Goal: Transaction & Acquisition: Download file/media

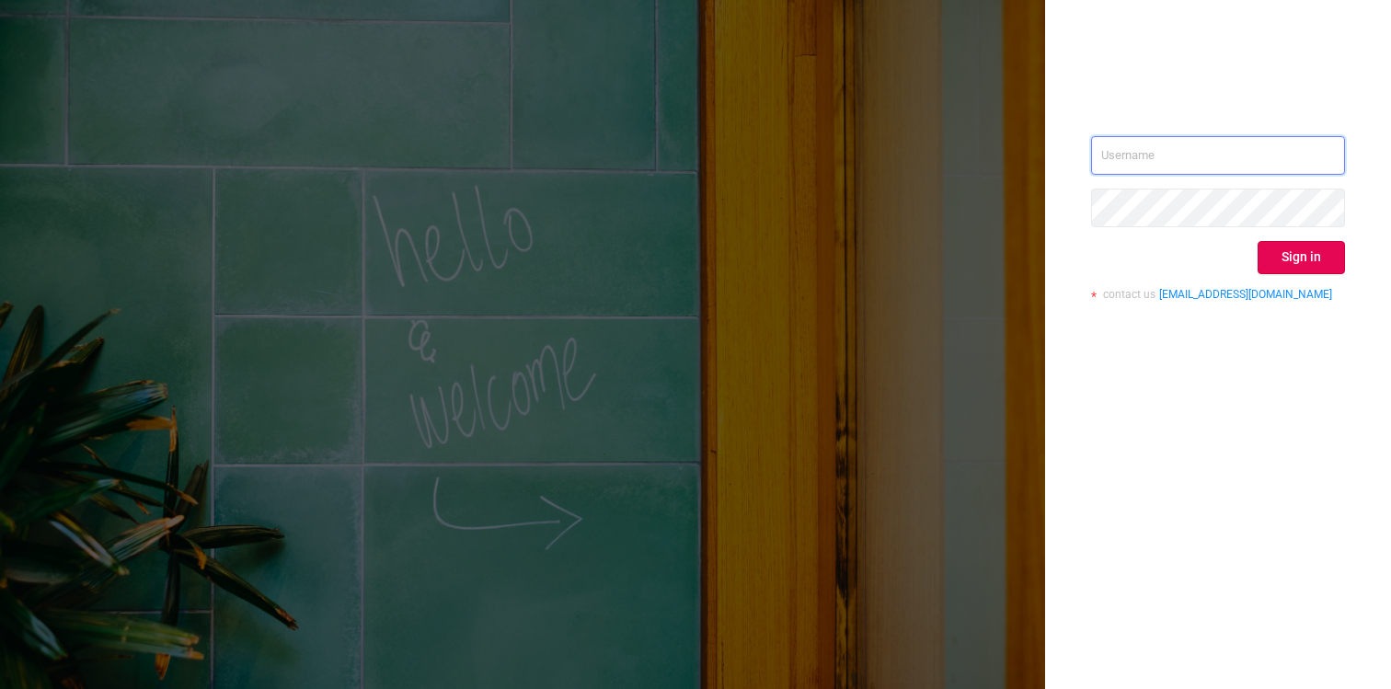
click at [1168, 150] on input "text" at bounding box center [1218, 155] width 254 height 39
type input "[PERSON_NAME][EMAIL_ADDRESS][DOMAIN_NAME]"
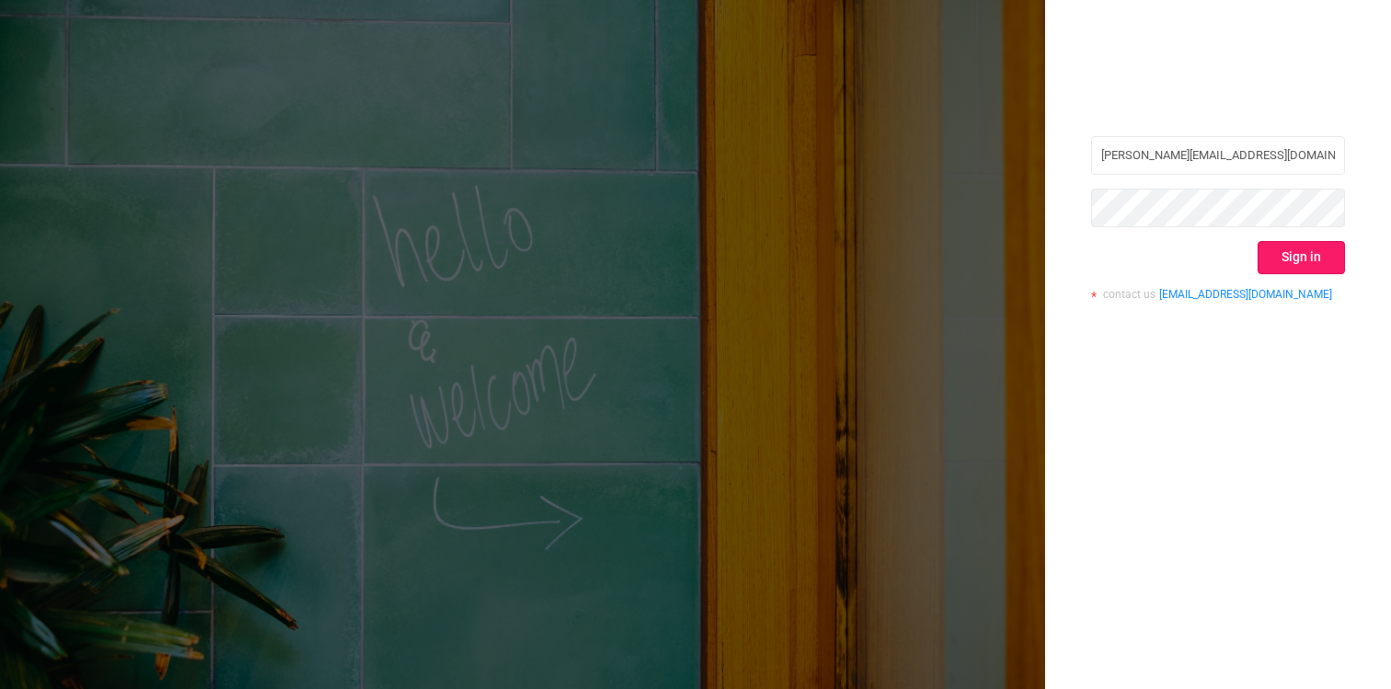
click at [1311, 252] on button "Sign in" at bounding box center [1301, 257] width 87 height 33
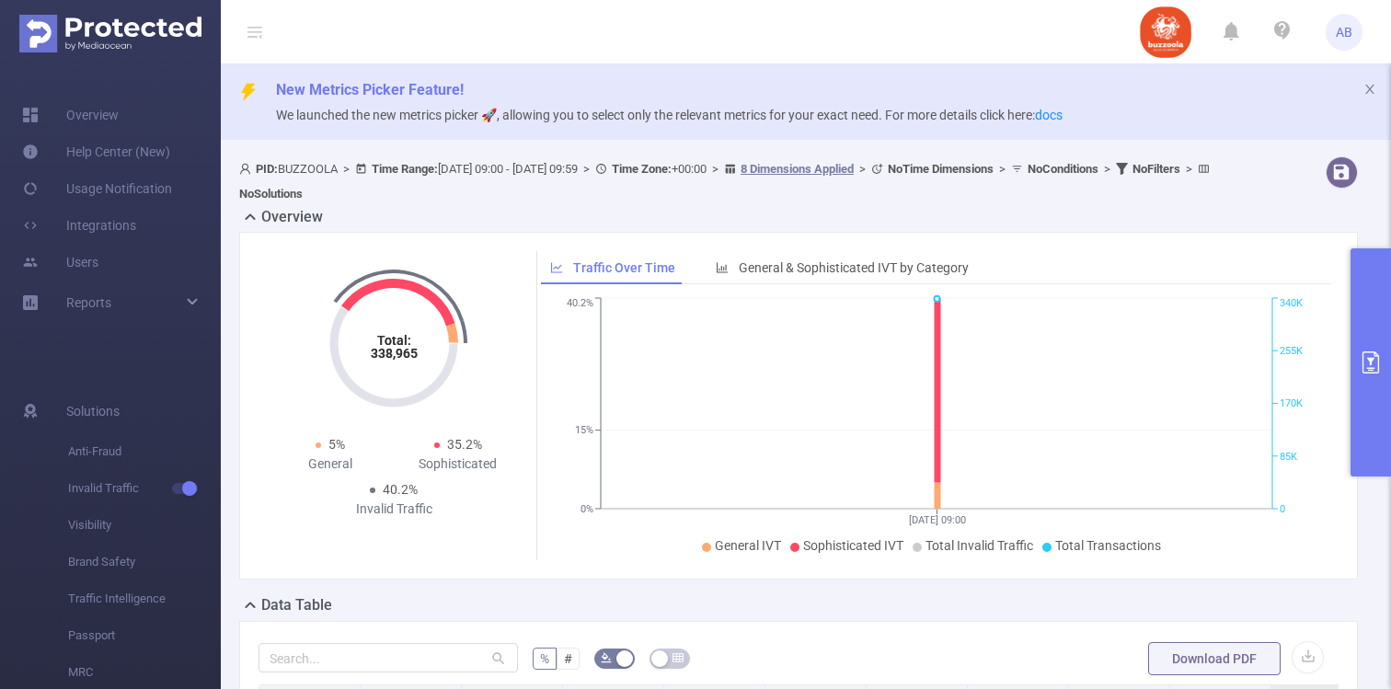
click at [1362, 339] on button "primary" at bounding box center [1371, 362] width 40 height 228
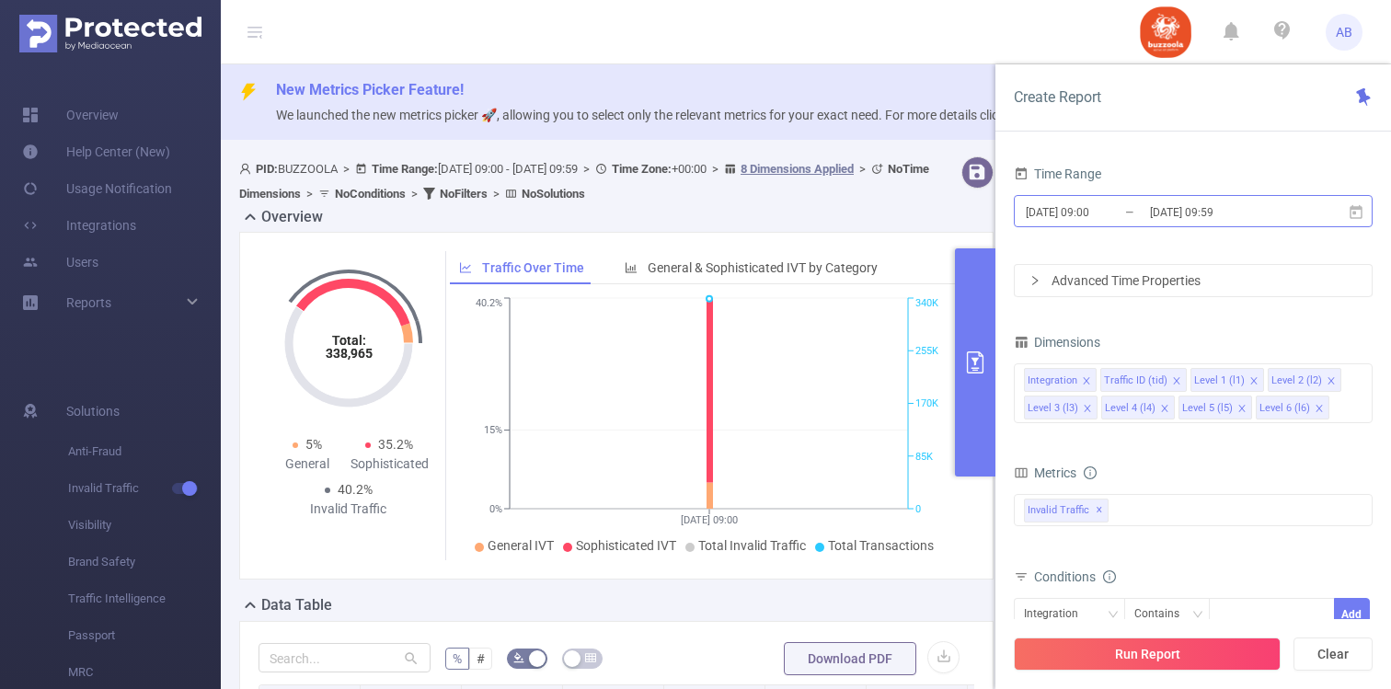
click at [1146, 213] on input "[DATE] 09:00" at bounding box center [1098, 212] width 149 height 25
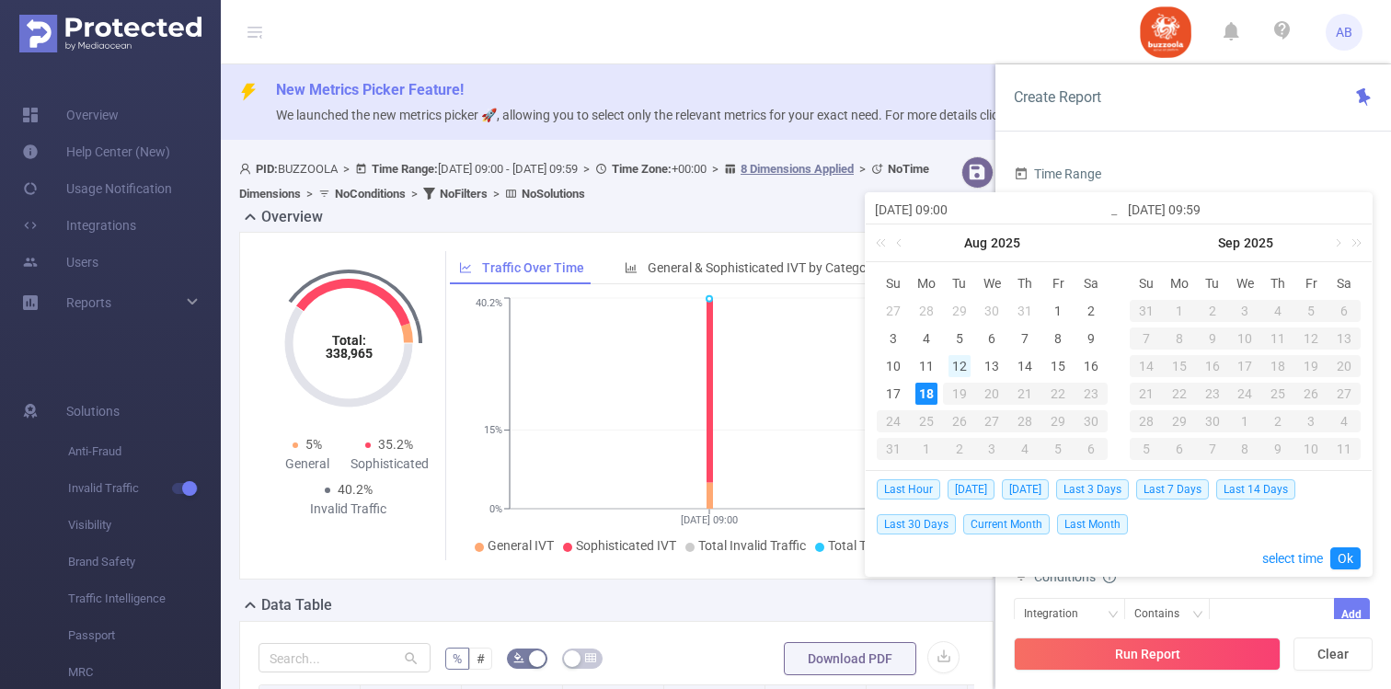
click at [968, 359] on div "12" at bounding box center [960, 366] width 22 height 22
click at [893, 394] on div "17" at bounding box center [893, 394] width 22 height 22
type input "[DATE] 09:00"
type input "[DATE] 09:59"
type input "[DATE] 09:00"
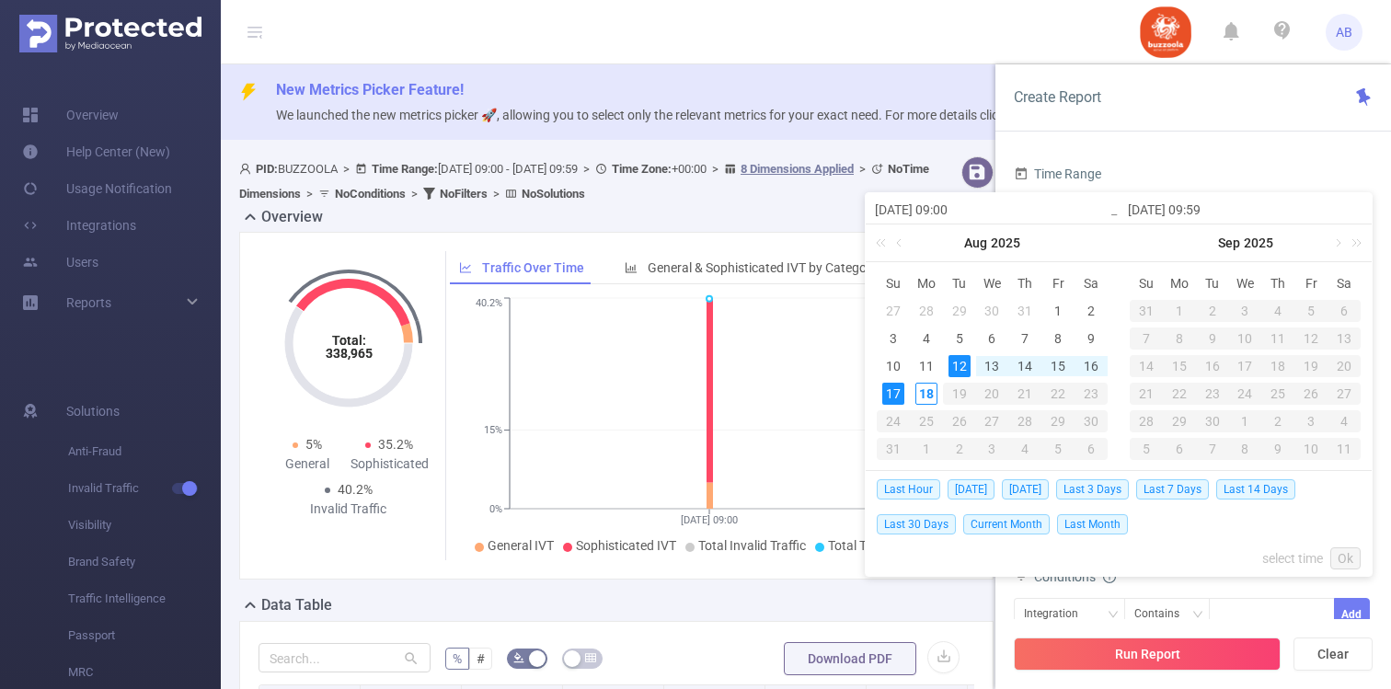
type input "[DATE] 09:59"
click at [1347, 553] on link "Ok" at bounding box center [1345, 558] width 30 height 22
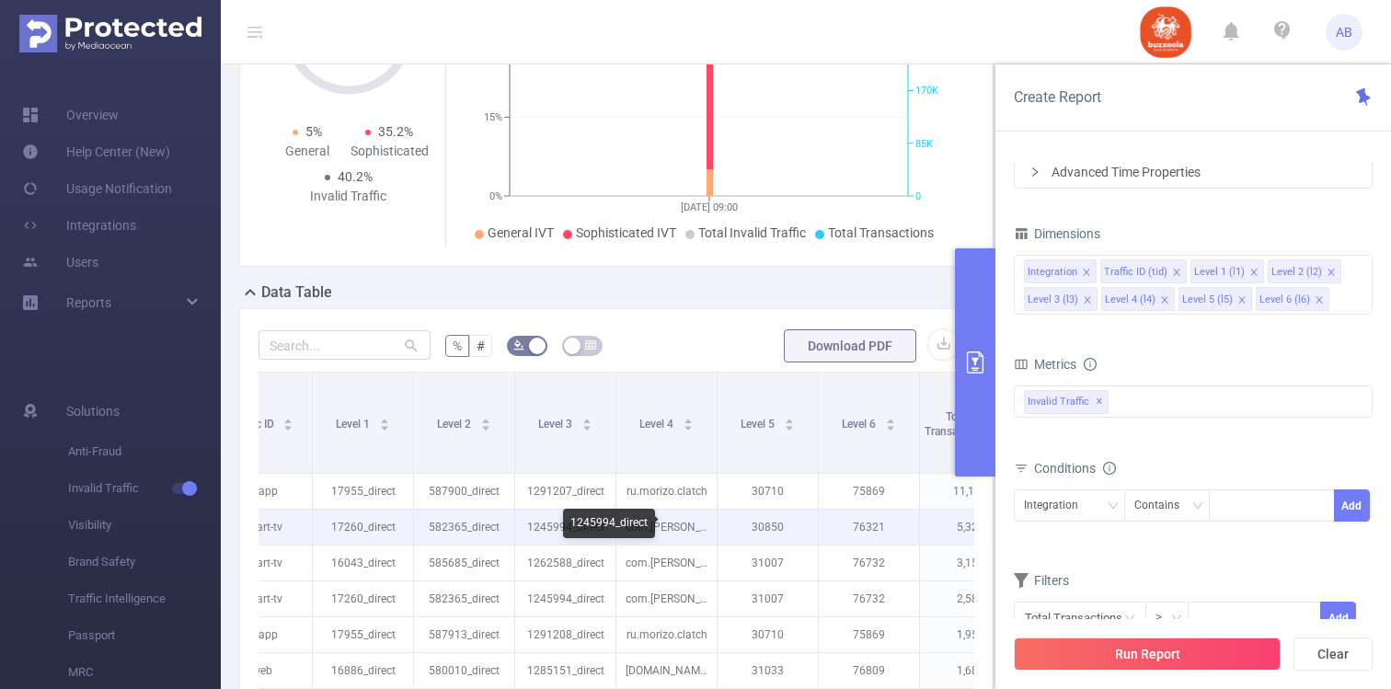
scroll to position [0, 162]
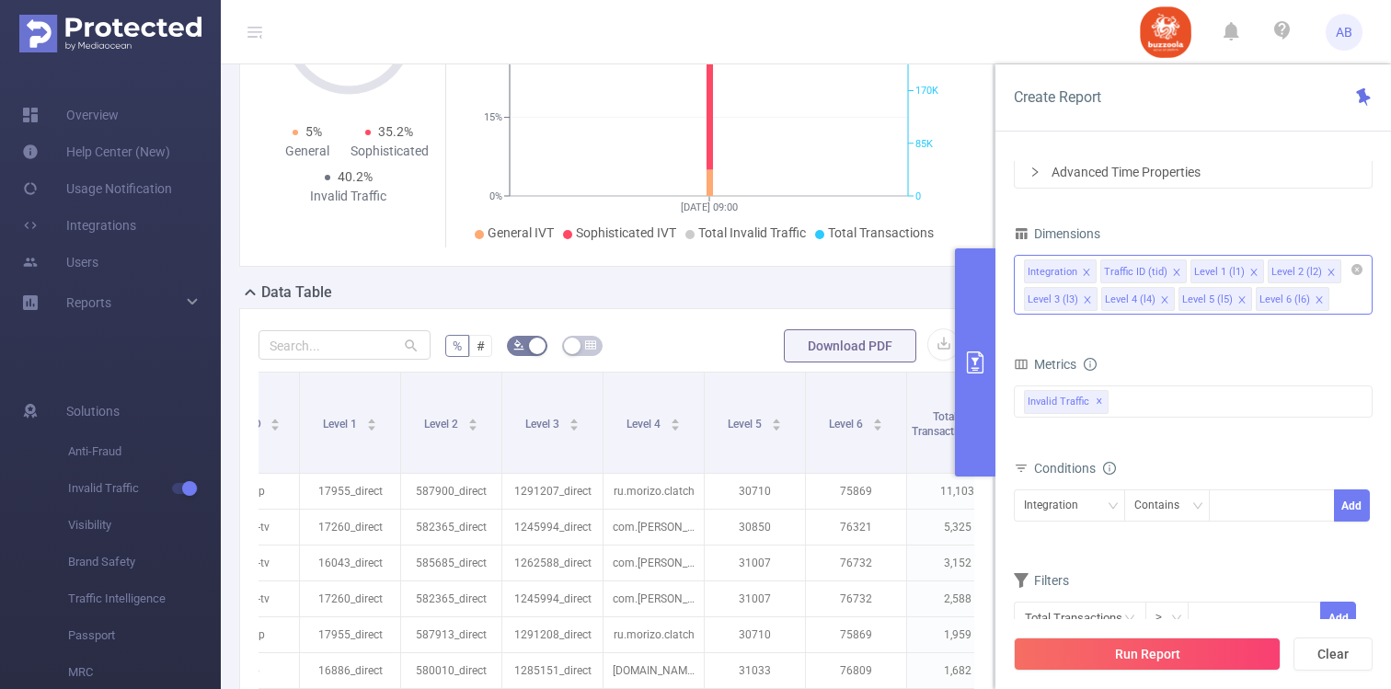
click at [1237, 297] on icon "icon: close" at bounding box center [1241, 299] width 9 height 9
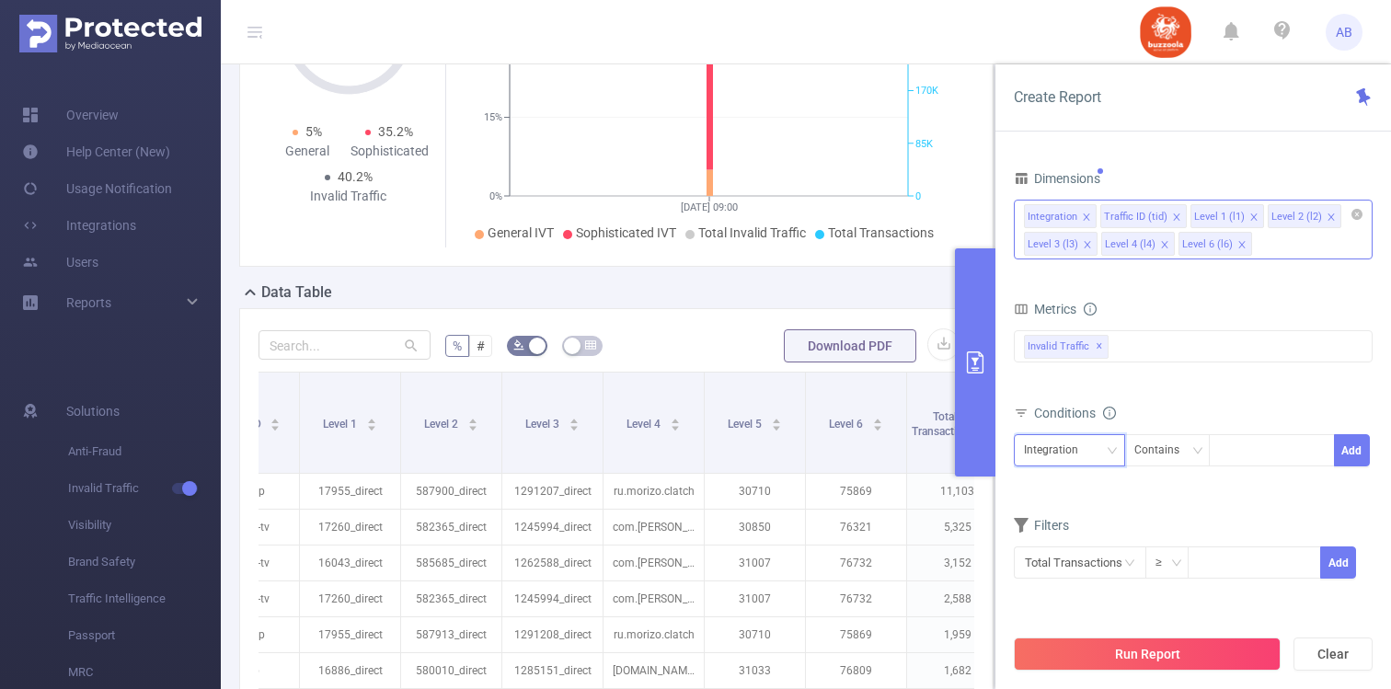
click at [1086, 445] on div "Integration" at bounding box center [1057, 450] width 67 height 30
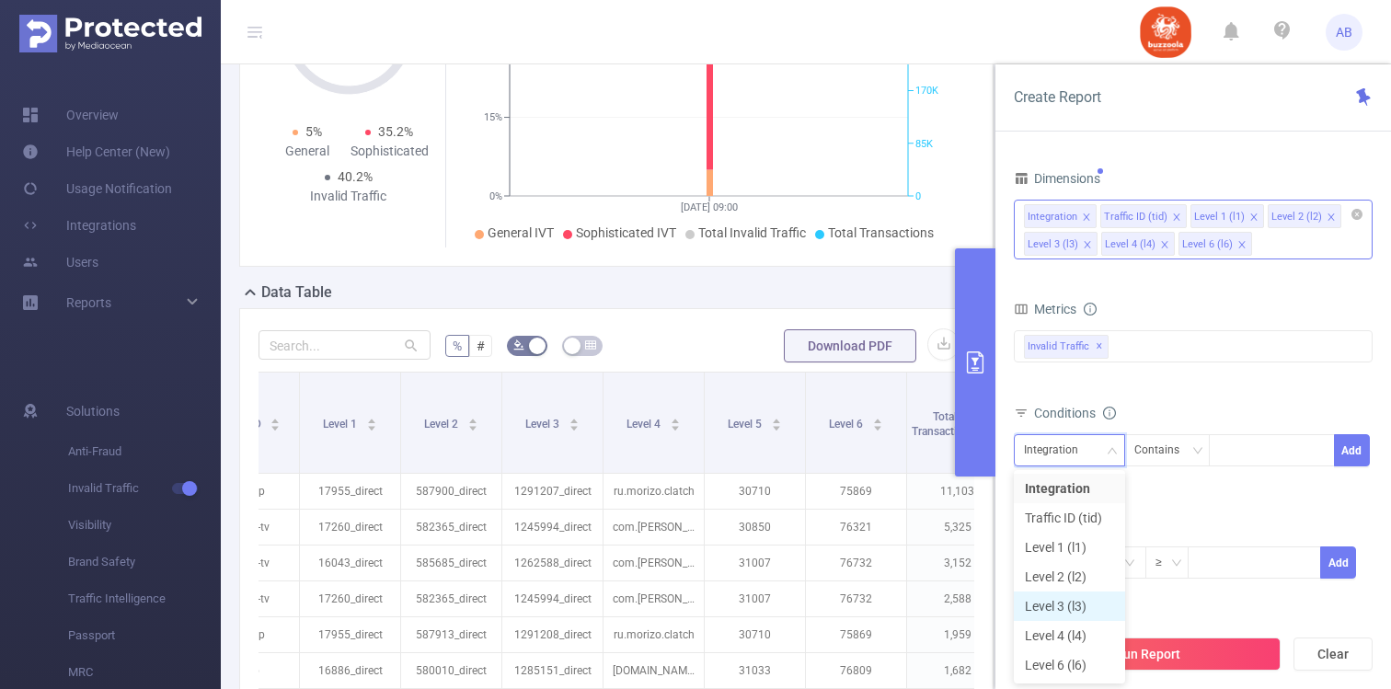
click at [1084, 602] on li "Level 3 (l3)" at bounding box center [1069, 606] width 111 height 29
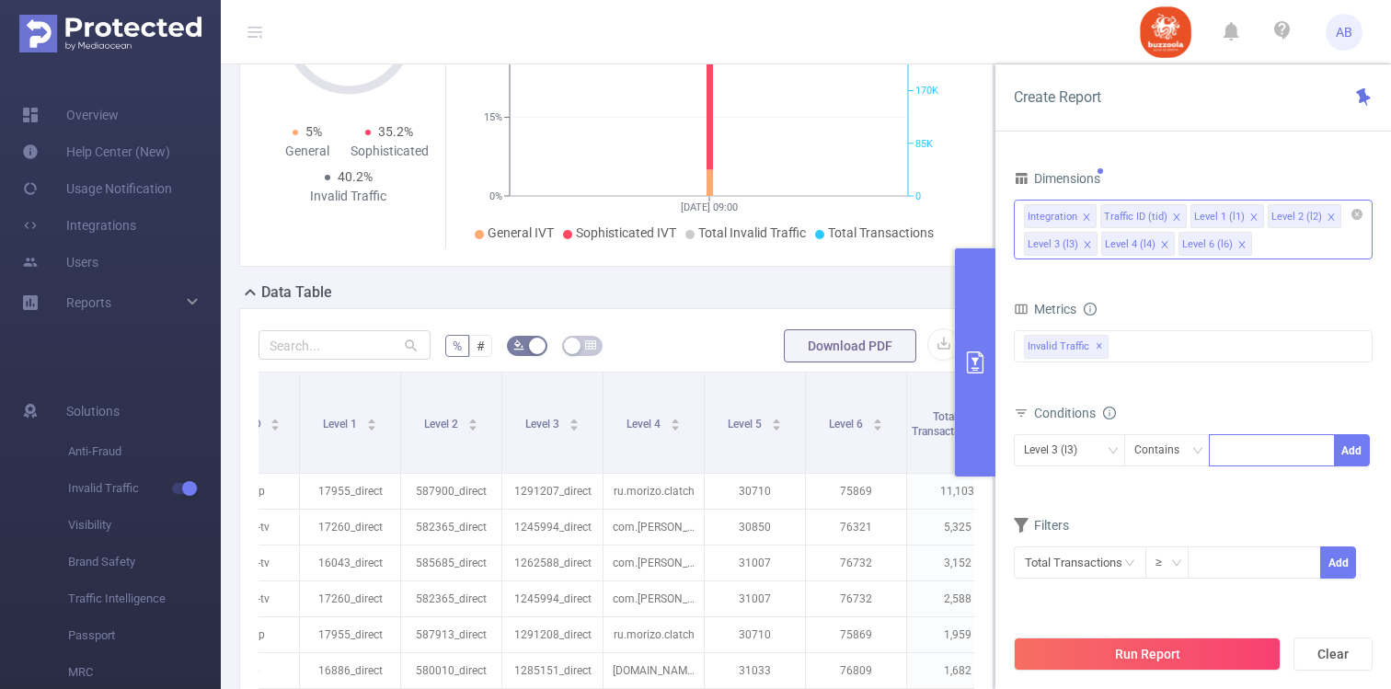
click at [1255, 455] on div at bounding box center [1272, 450] width 106 height 30
paste input "1217276"
type input "1217276"
click at [1242, 494] on li "1217276" at bounding box center [1272, 488] width 126 height 29
click at [1352, 448] on button "Add" at bounding box center [1352, 450] width 36 height 32
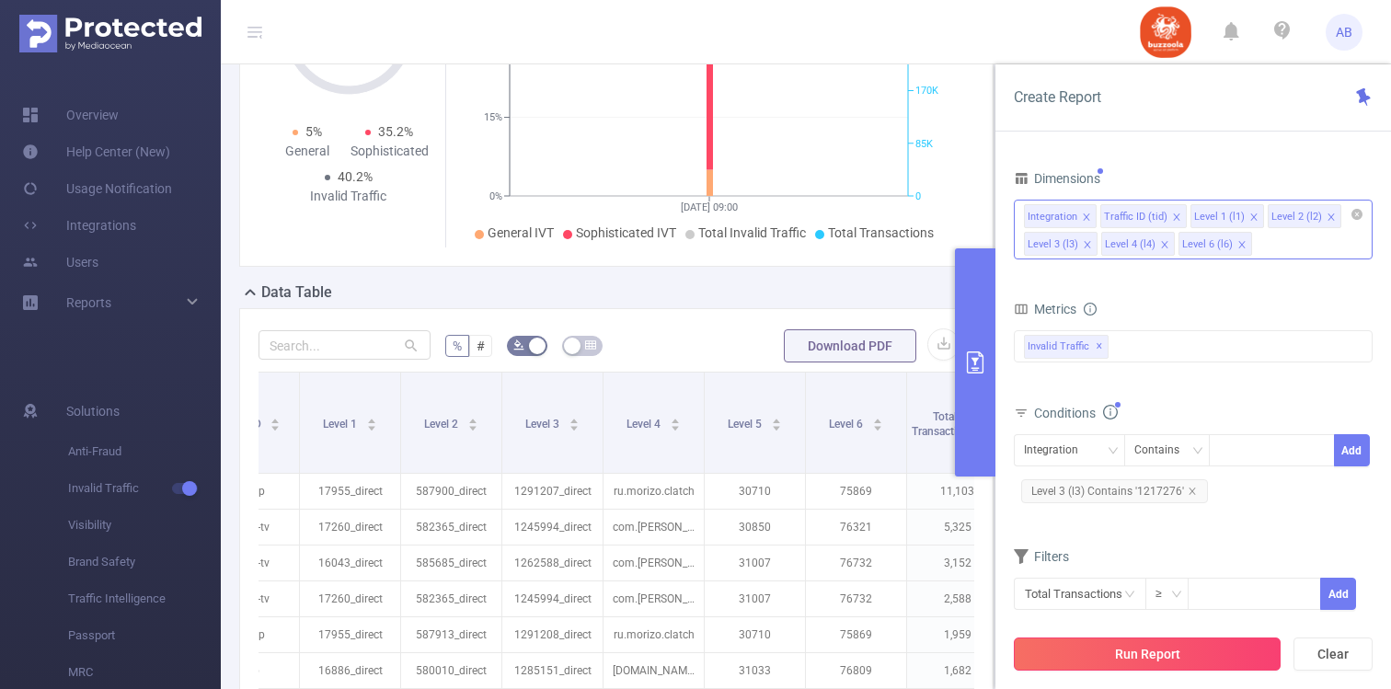
click at [1133, 649] on button "Run Report" at bounding box center [1147, 654] width 267 height 33
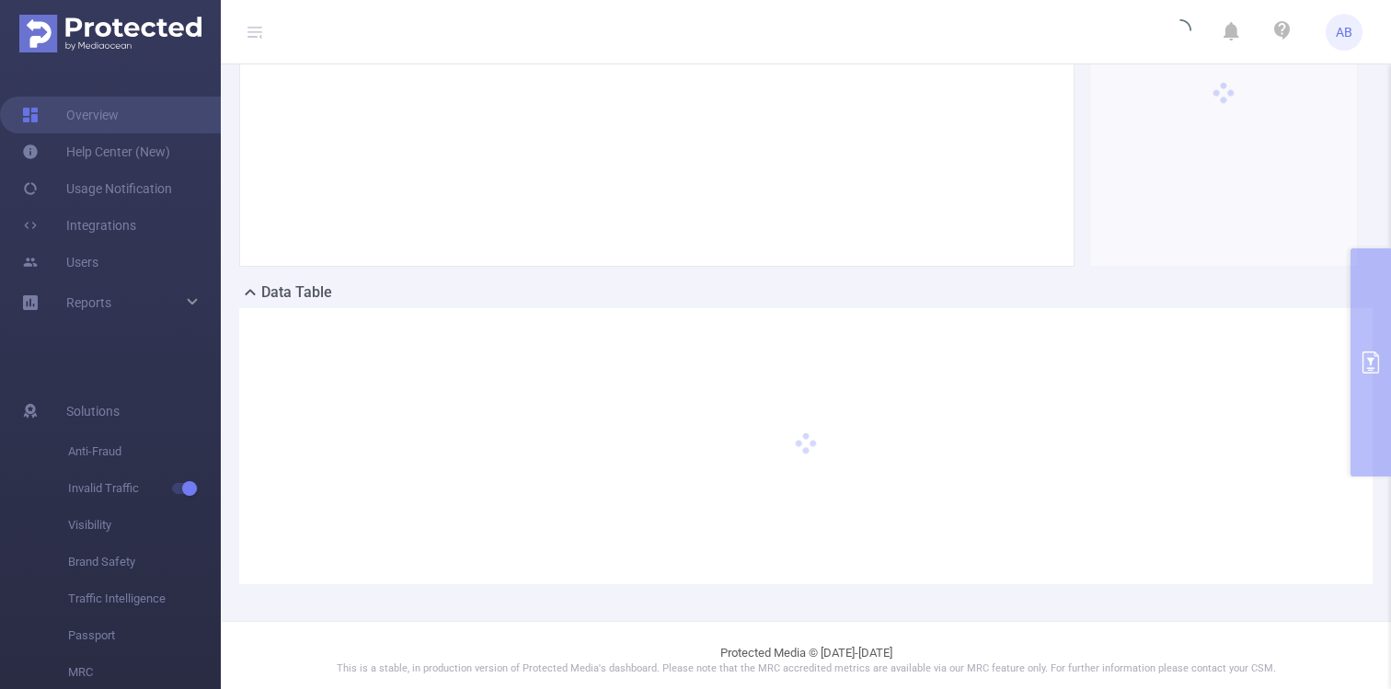
scroll to position [0, 0]
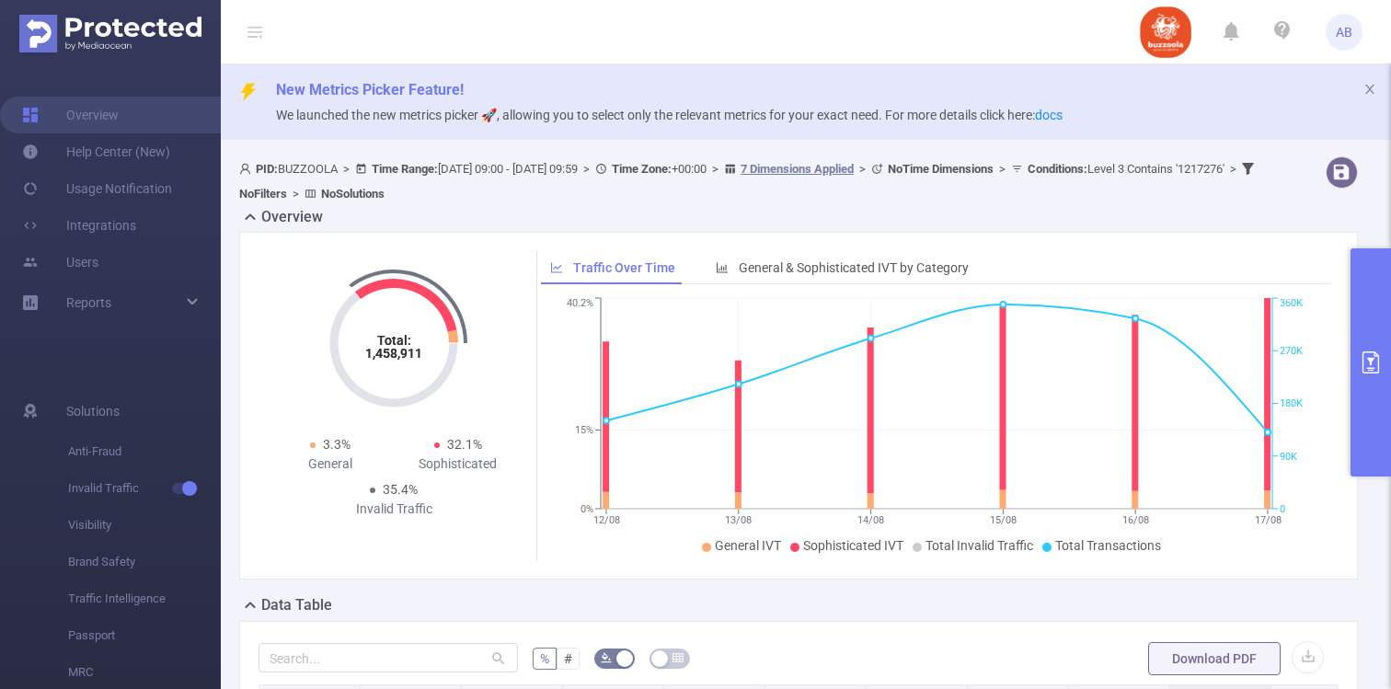
click at [1364, 331] on button "primary" at bounding box center [1371, 362] width 40 height 228
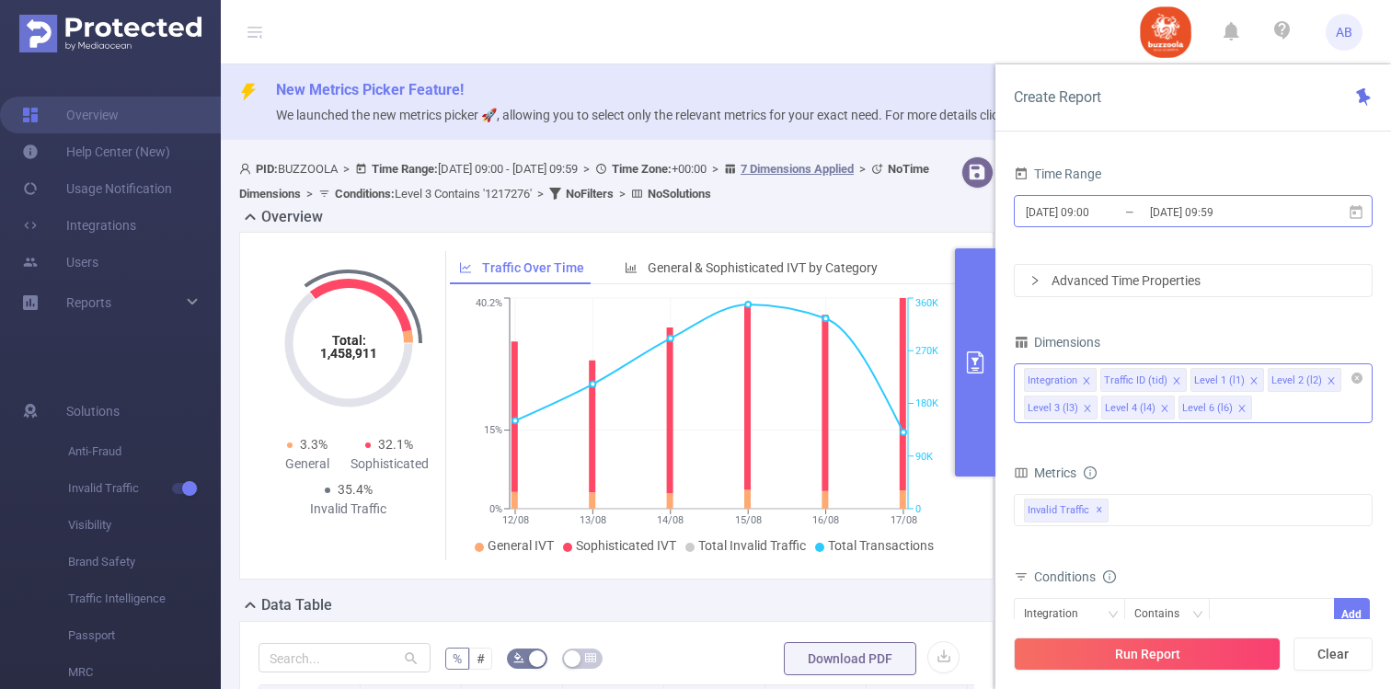
click at [1130, 206] on input "[DATE] 09:00" at bounding box center [1098, 212] width 149 height 25
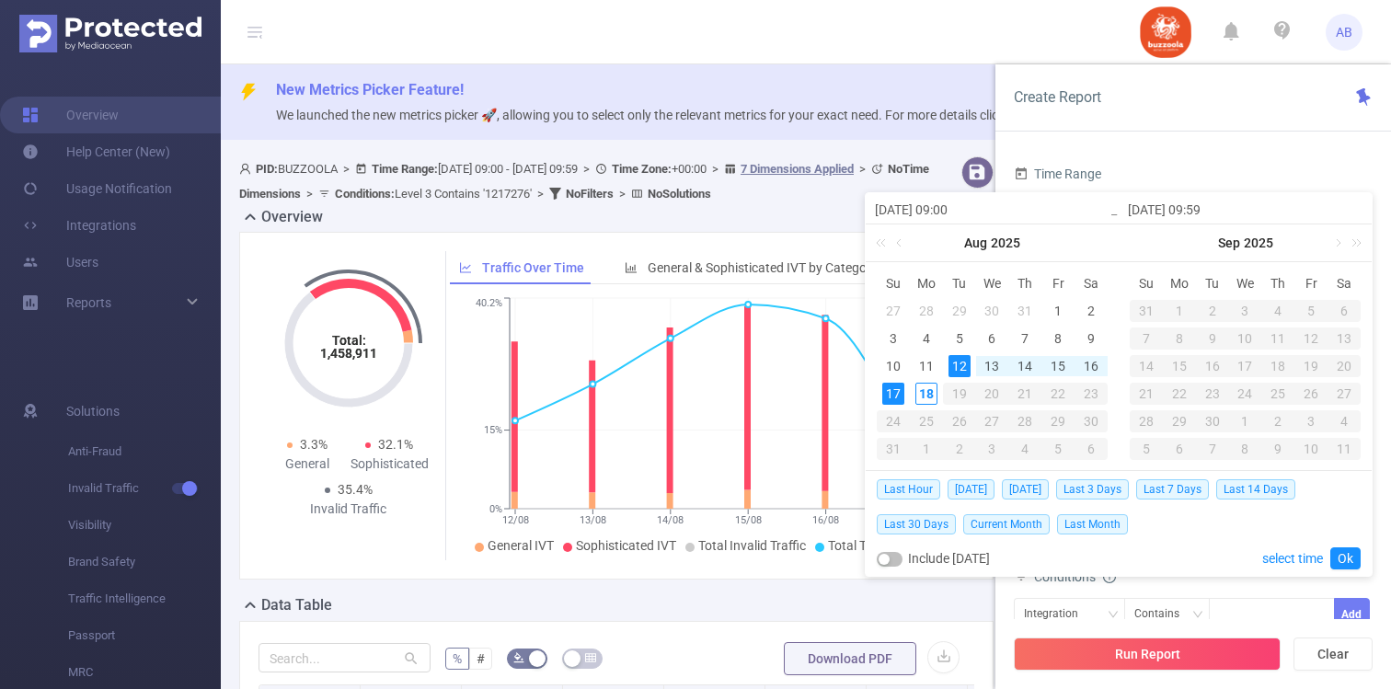
click at [1130, 206] on input "[DATE] 09:59" at bounding box center [1245, 210] width 235 height 22
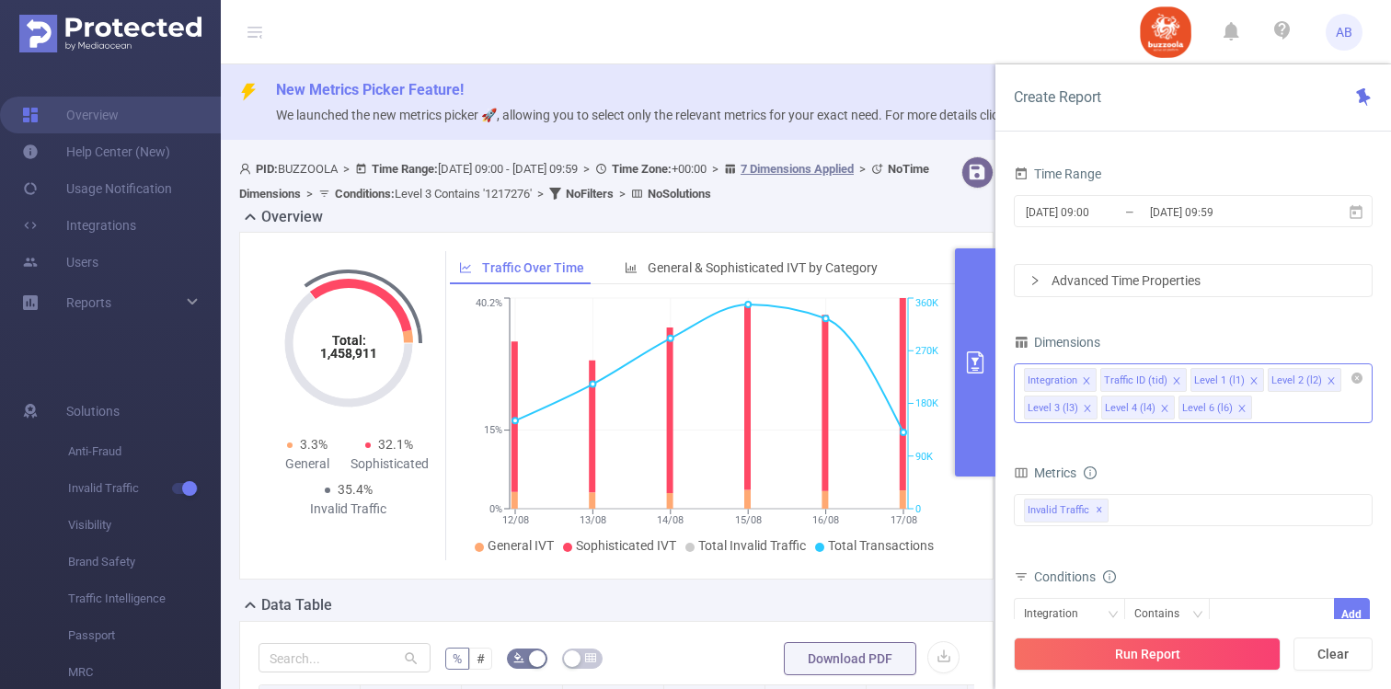
click at [1168, 137] on div "Create Report Time Range [DATE] 09:00 _ [DATE] 09:59 Advanced Time Properties D…" at bounding box center [1193, 376] width 396 height 625
click at [1071, 275] on div "Advanced Time Properties" at bounding box center [1193, 280] width 357 height 31
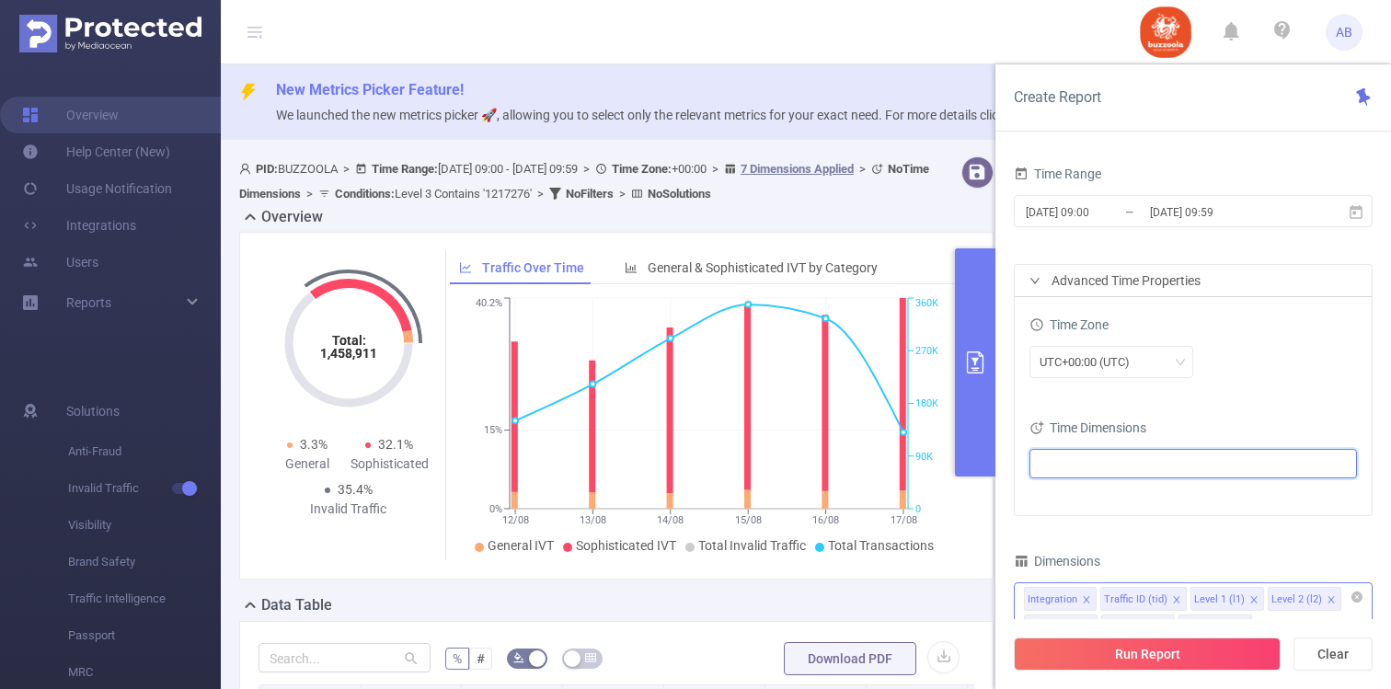
click at [1105, 452] on ul at bounding box center [1186, 464] width 303 height 28
click at [1072, 499] on li "Date (Example: [DATE] )" at bounding box center [1193, 498] width 320 height 25
click at [1062, 495] on span at bounding box center [1062, 497] width 15 height 15
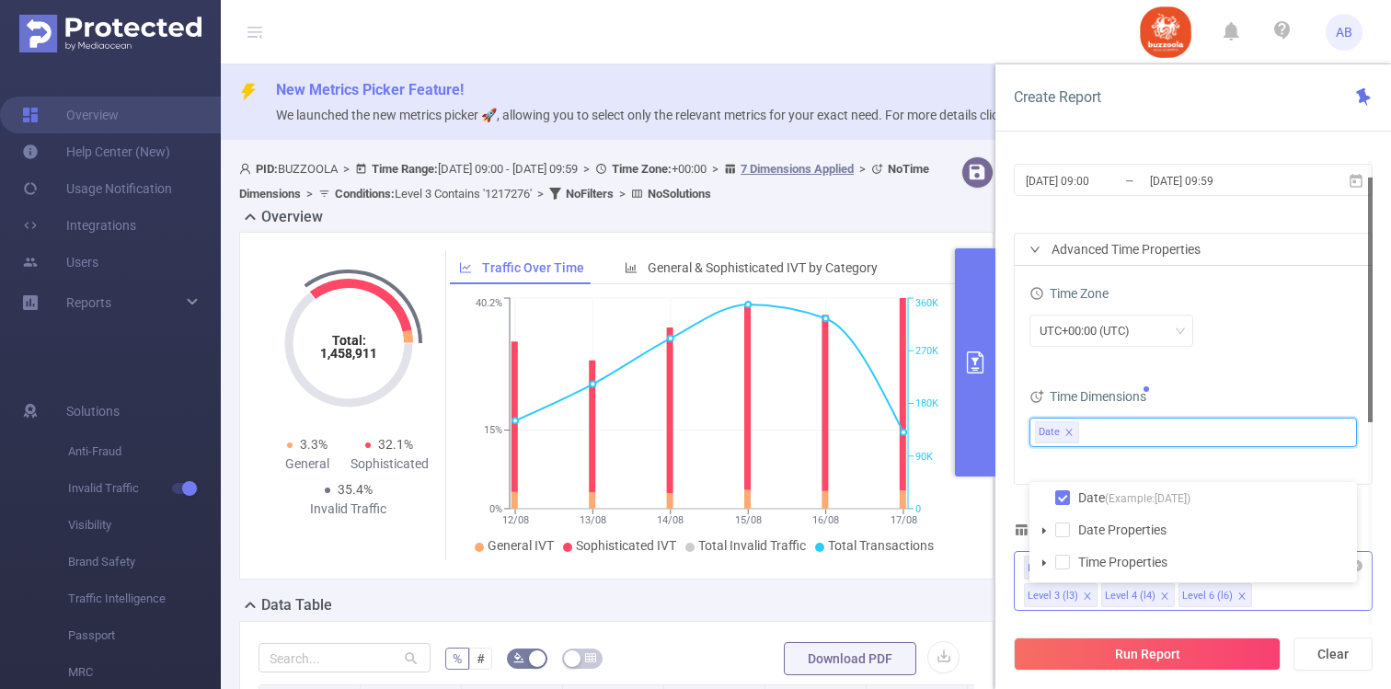
click at [1249, 325] on div "UTC+00:00 (UTC)" at bounding box center [1194, 331] width 328 height 32
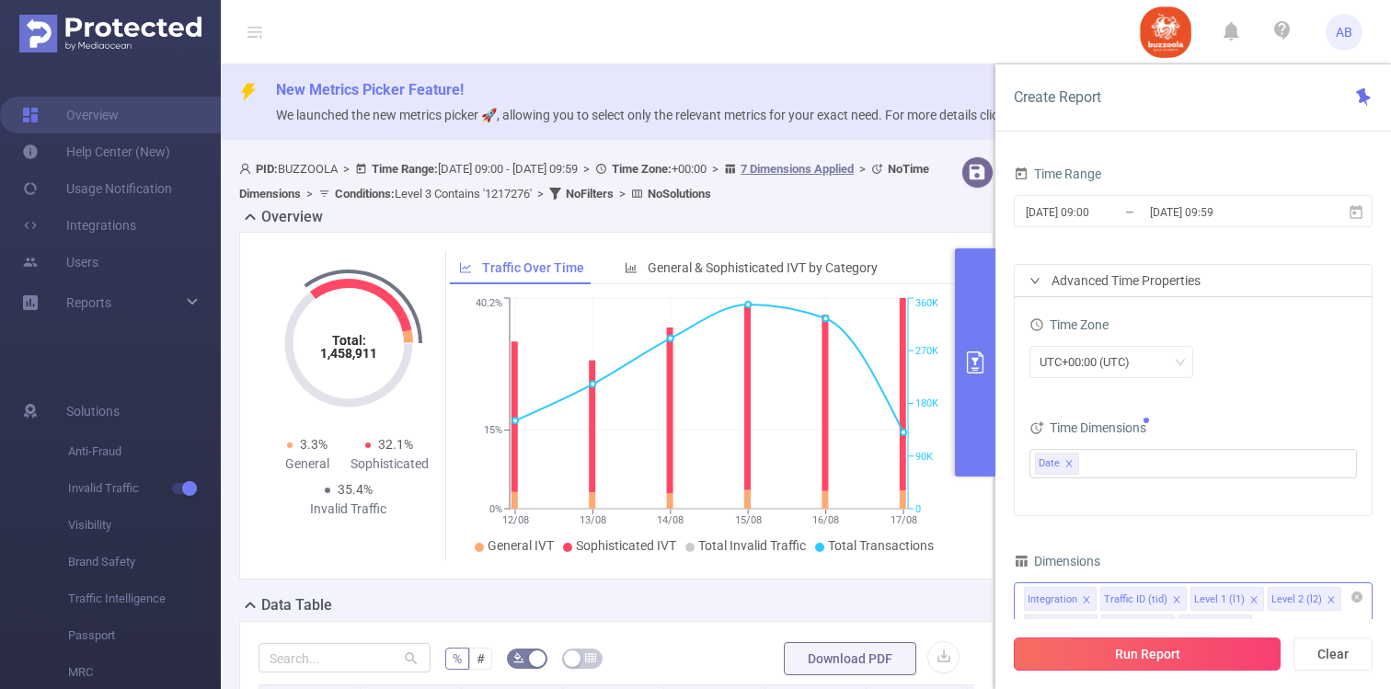
click at [1158, 661] on button "Run Report" at bounding box center [1147, 654] width 267 height 33
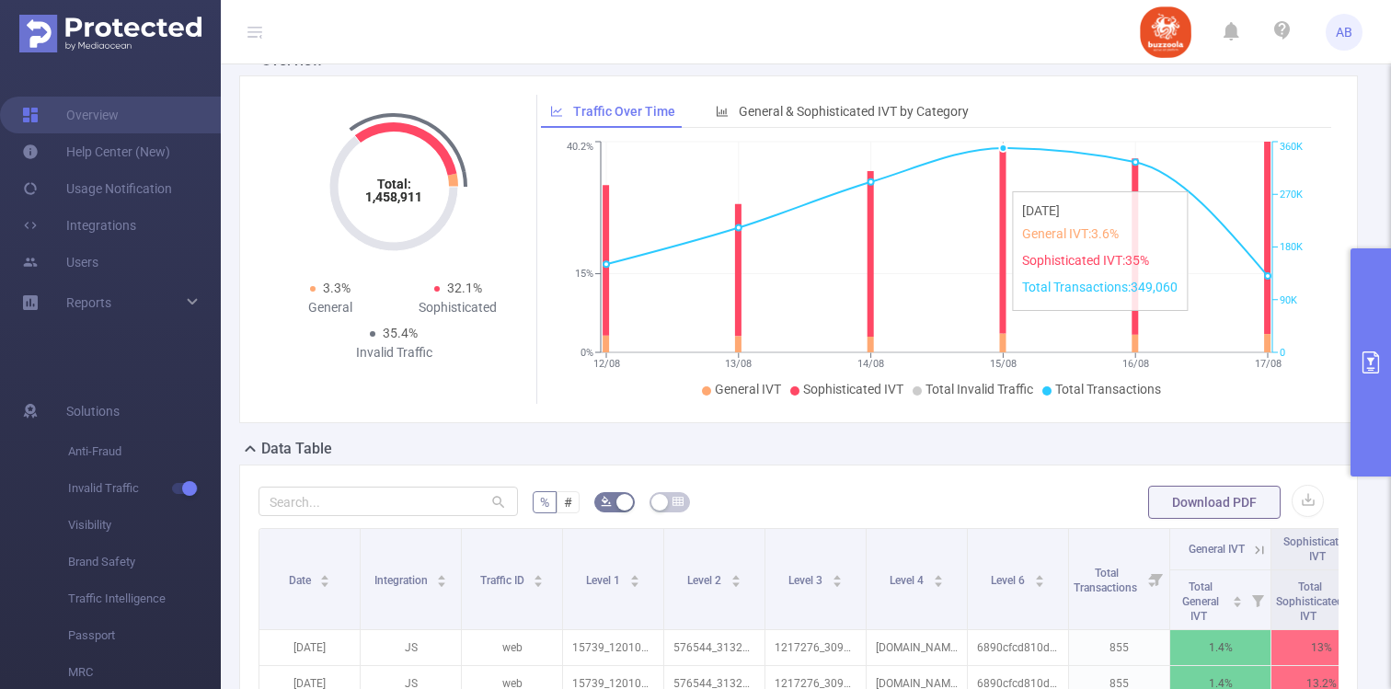
scroll to position [215, 0]
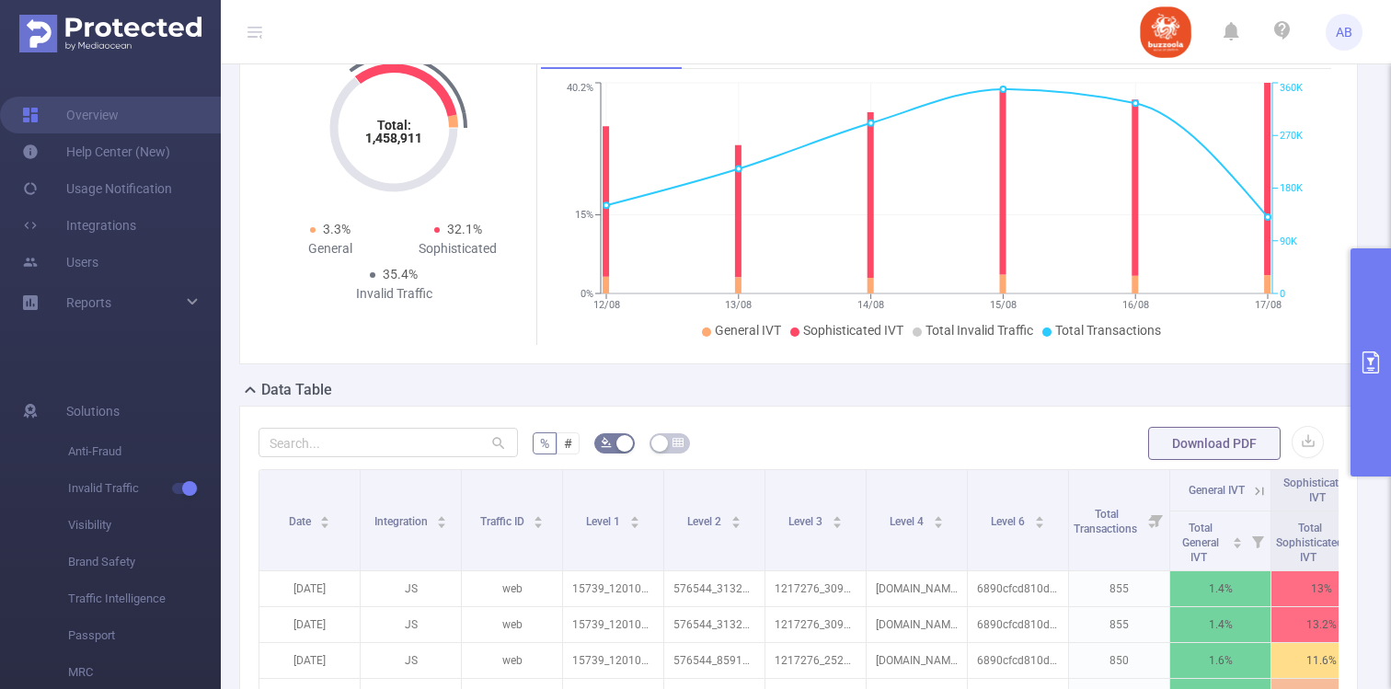
click at [1379, 386] on button "primary" at bounding box center [1371, 362] width 40 height 228
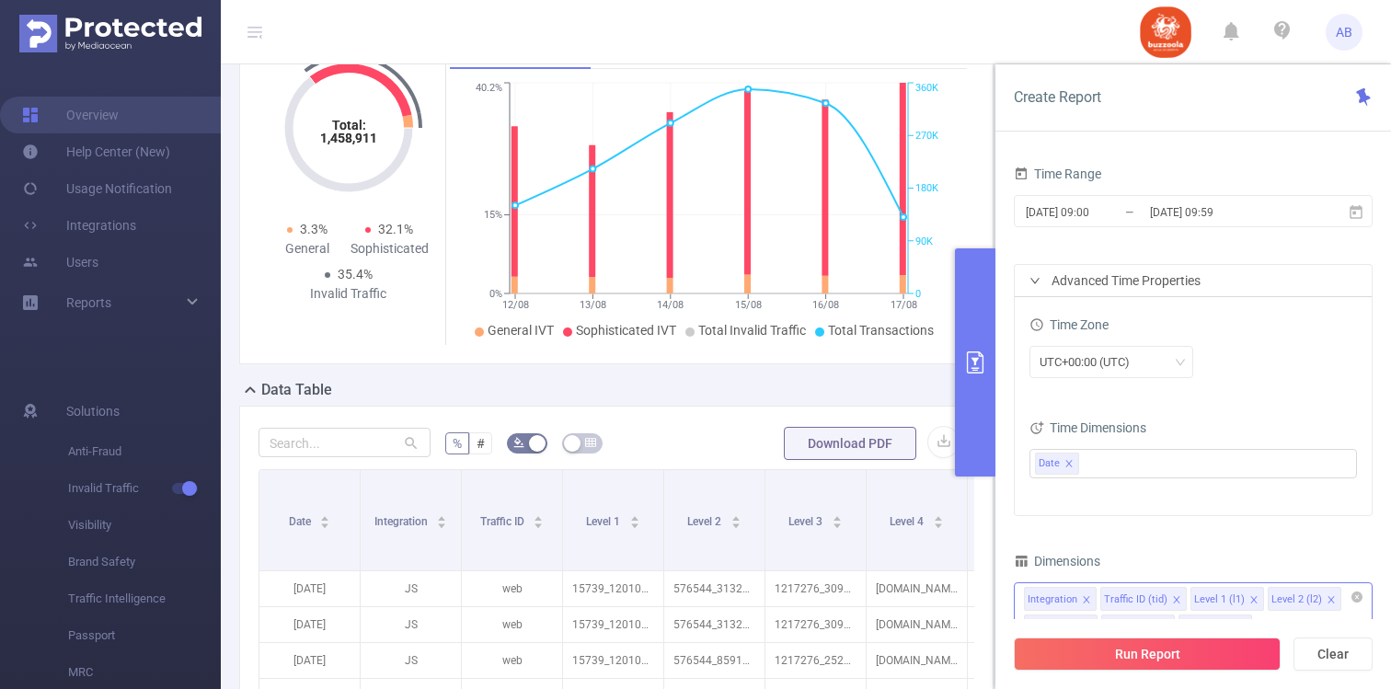
click at [714, 432] on form "% # Download PDF" at bounding box center [617, 443] width 716 height 37
click at [938, 443] on button "button" at bounding box center [943, 442] width 32 height 32
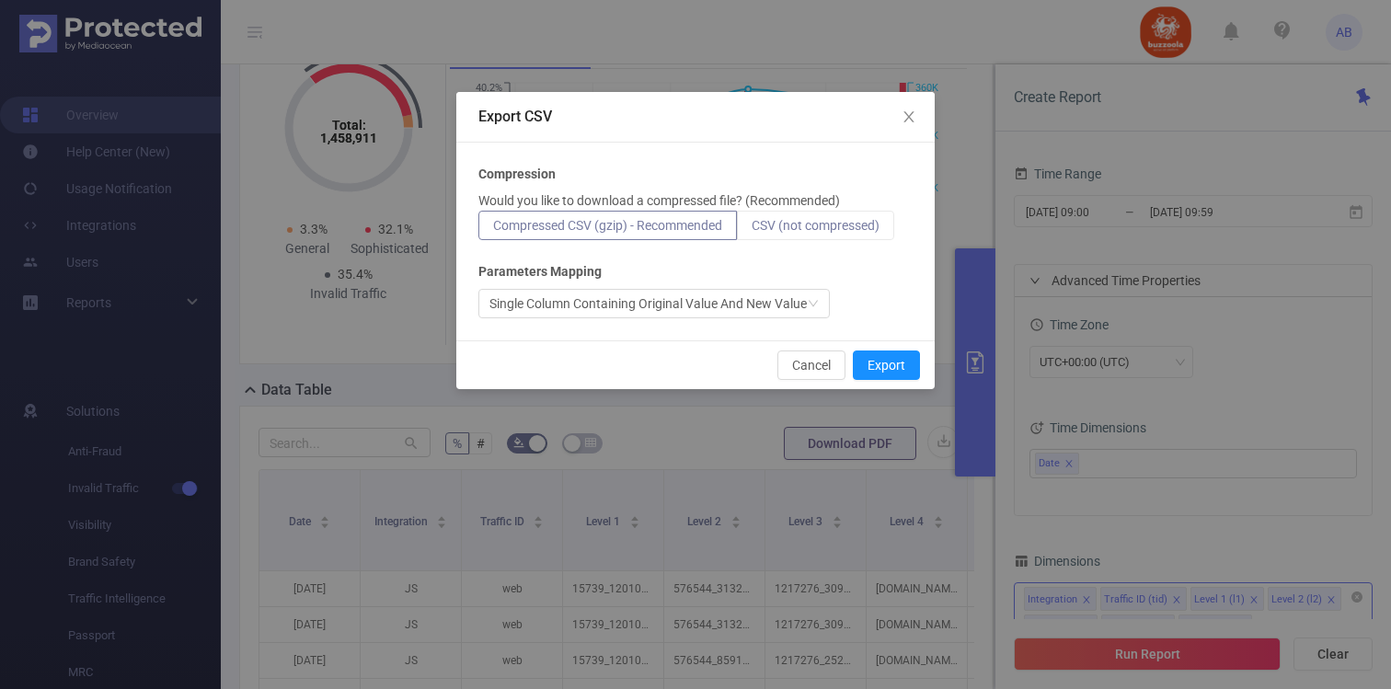
click at [815, 224] on span "CSV (not compressed)" at bounding box center [816, 225] width 128 height 15
click at [752, 230] on input "CSV (not compressed)" at bounding box center [752, 230] width 0 height 0
click at [750, 303] on div "Single Column Containing Original Value And New Value" at bounding box center [647, 304] width 317 height 28
click at [873, 297] on div "Single Column Containing Original Value And New Value" at bounding box center [695, 303] width 434 height 29
click at [886, 358] on button "Export" at bounding box center [886, 365] width 67 height 29
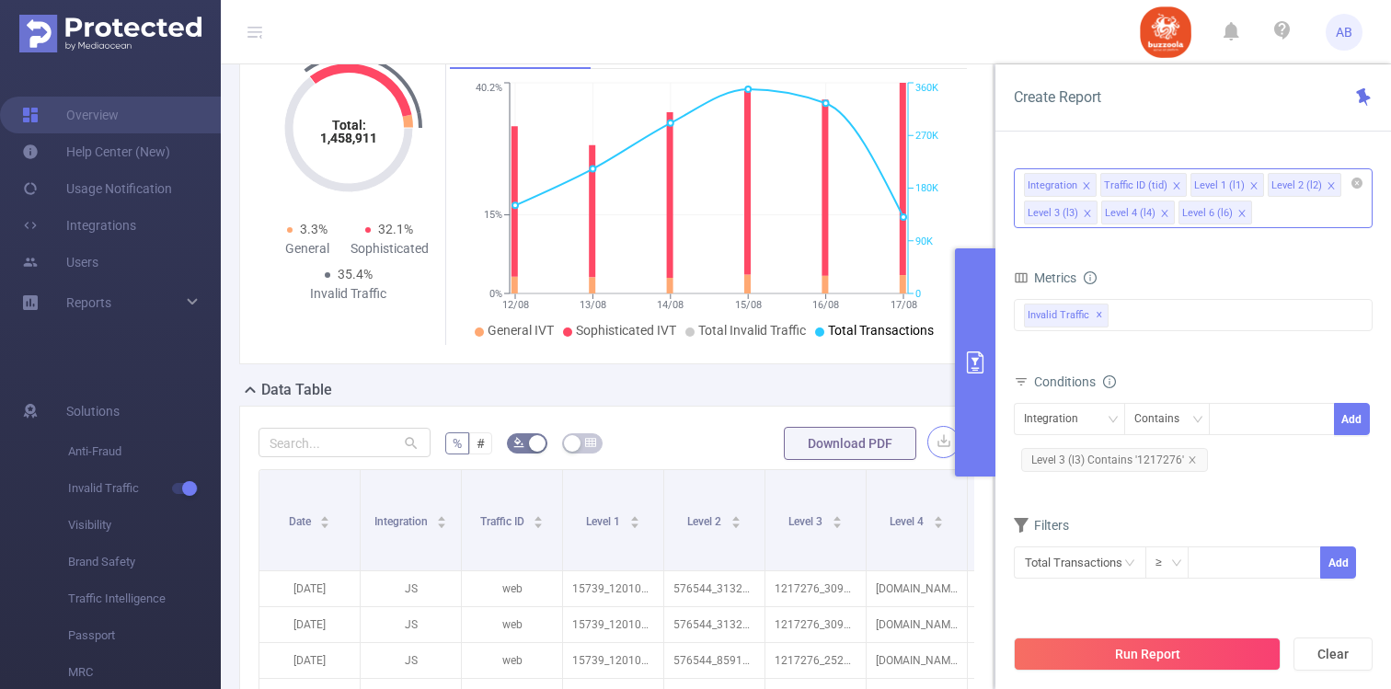
scroll to position [0, 0]
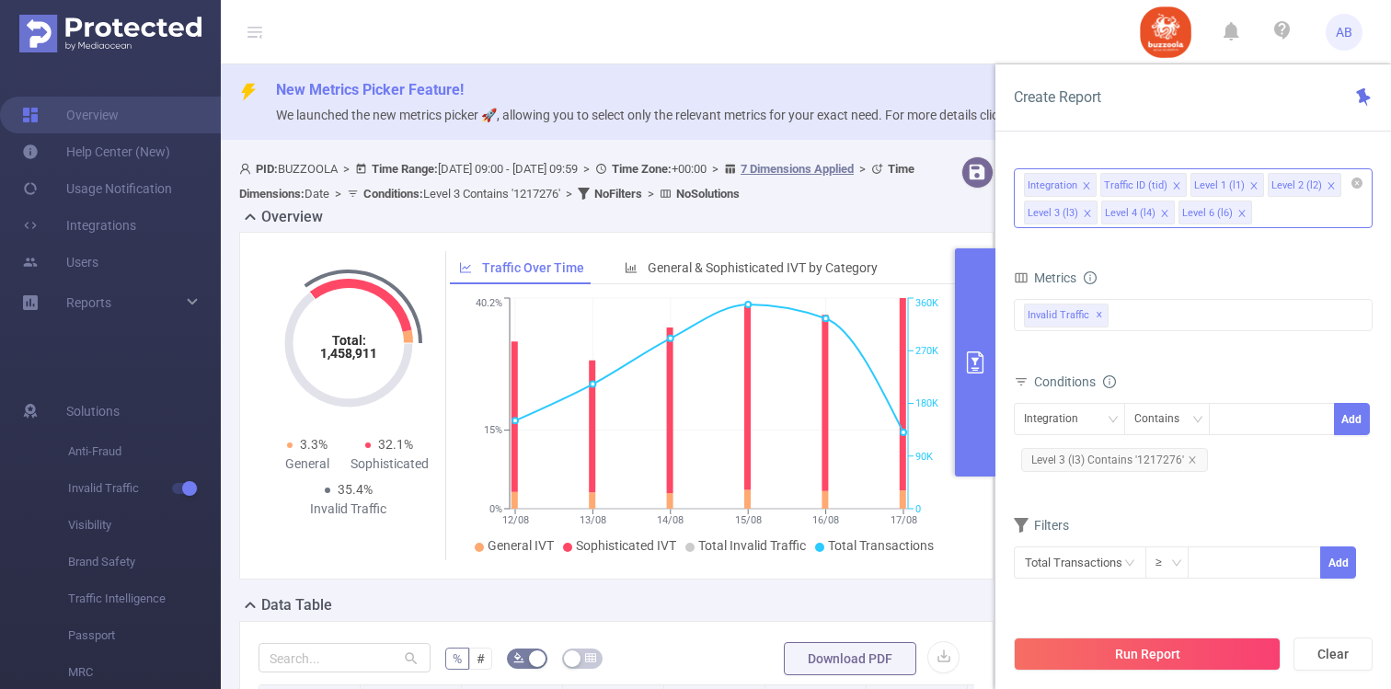
click at [970, 323] on button "primary" at bounding box center [975, 362] width 40 height 228
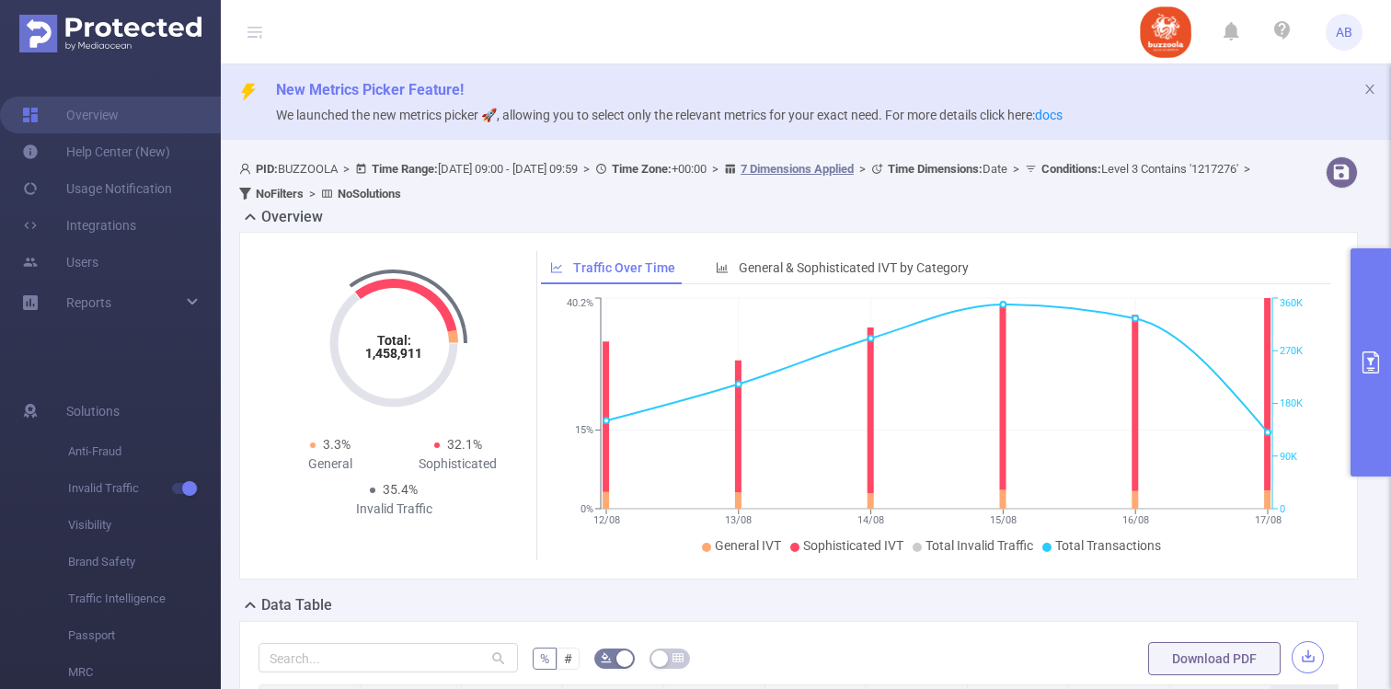
click at [1316, 661] on button "button" at bounding box center [1308, 657] width 32 height 32
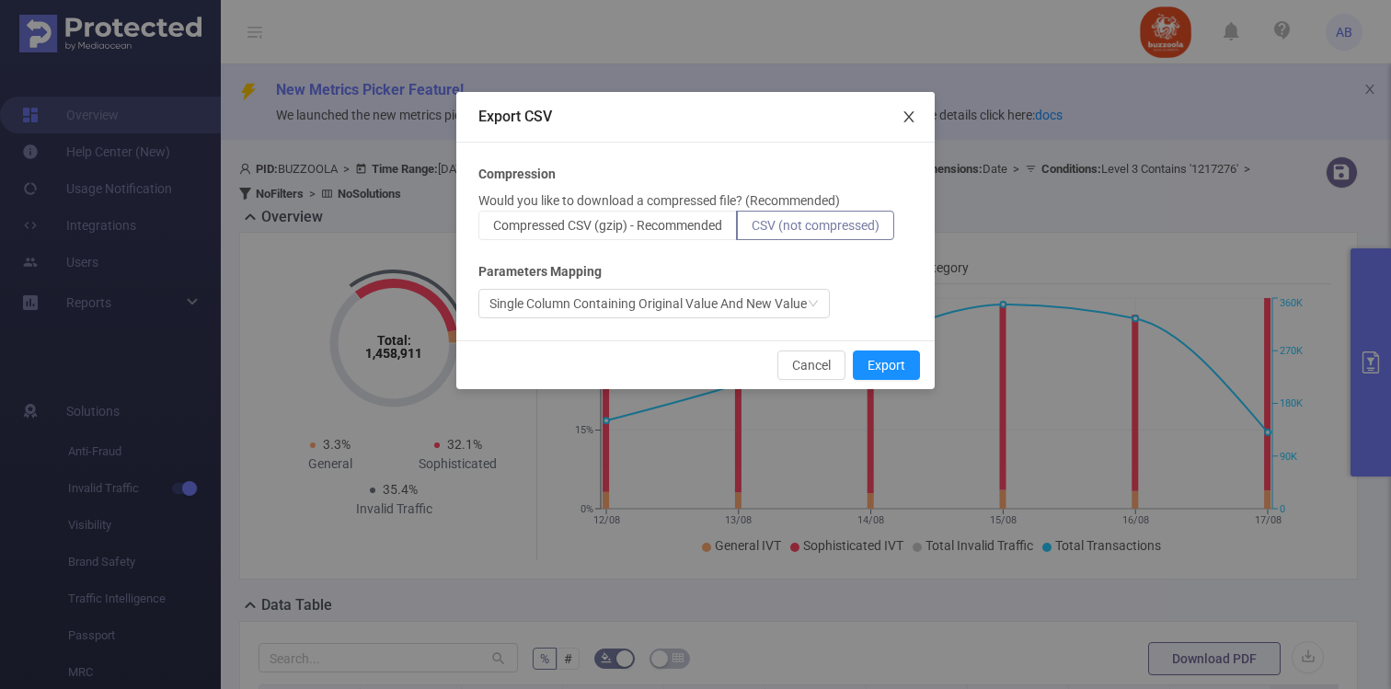
click at [913, 114] on icon "icon: close" at bounding box center [909, 116] width 15 height 15
